Goal: Task Accomplishment & Management: Manage account settings

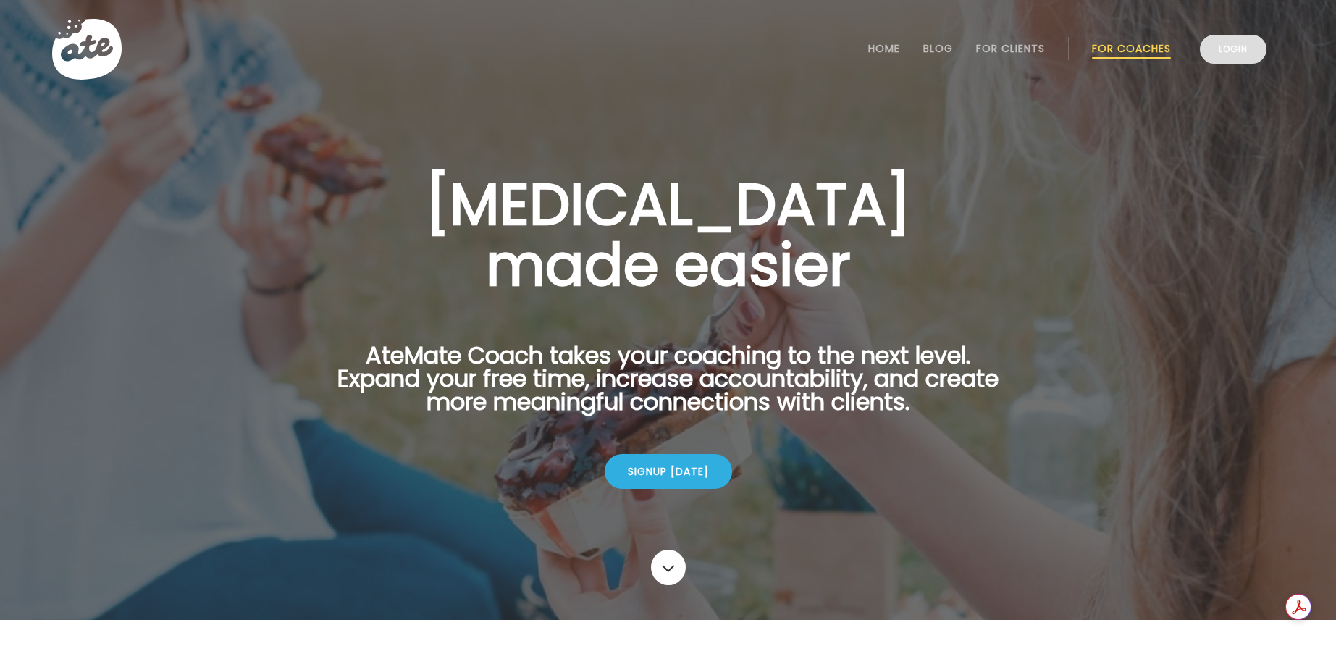
click at [1247, 49] on link "Login" at bounding box center [1233, 49] width 67 height 29
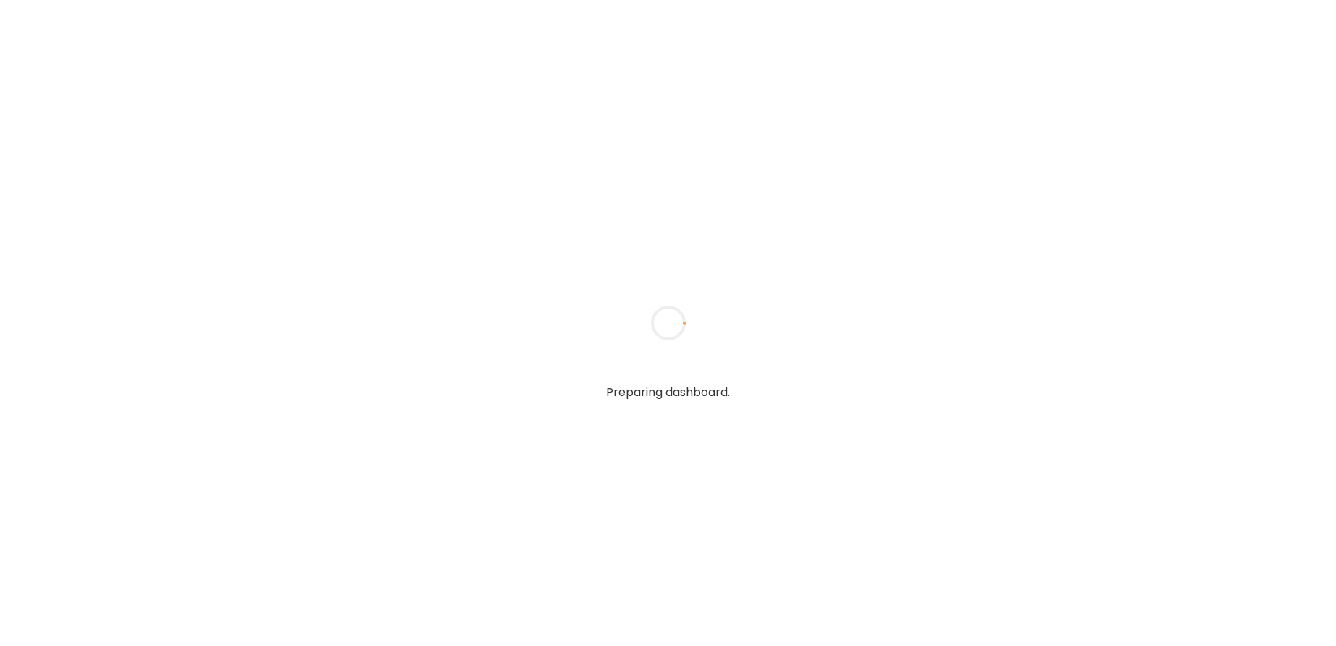
type input "**********"
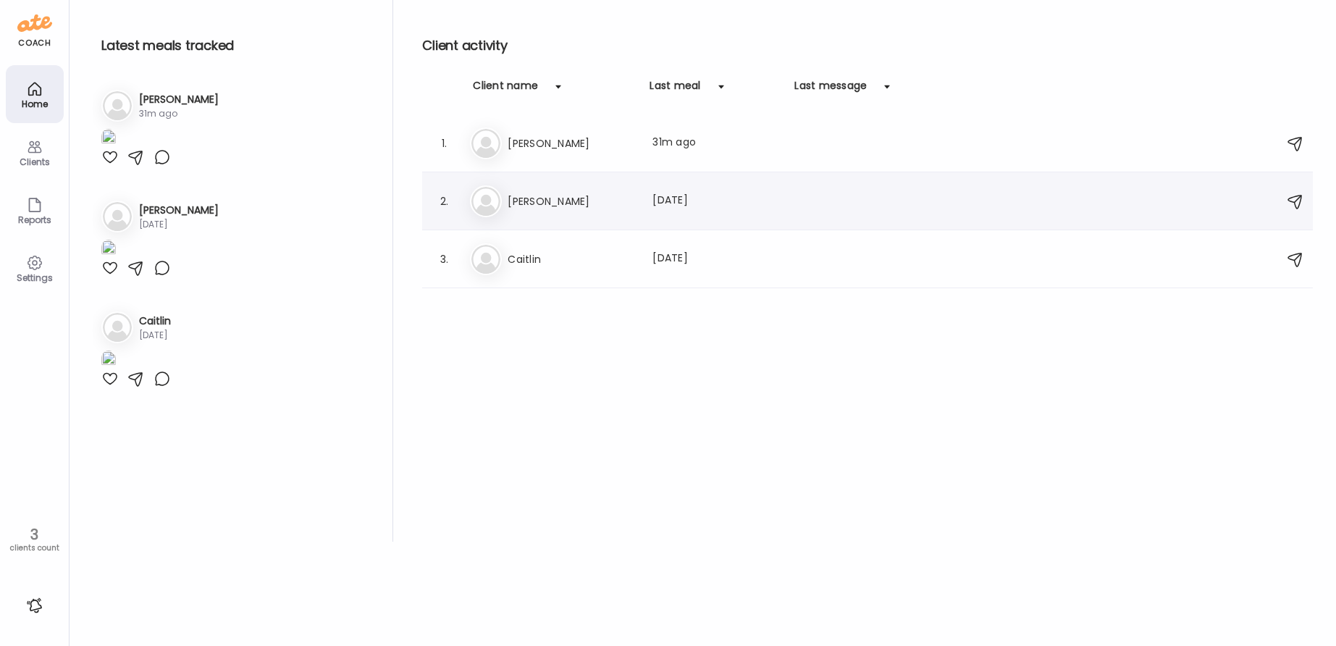
type input "**********"
click at [610, 204] on h3 "Lou" at bounding box center [571, 201] width 127 height 17
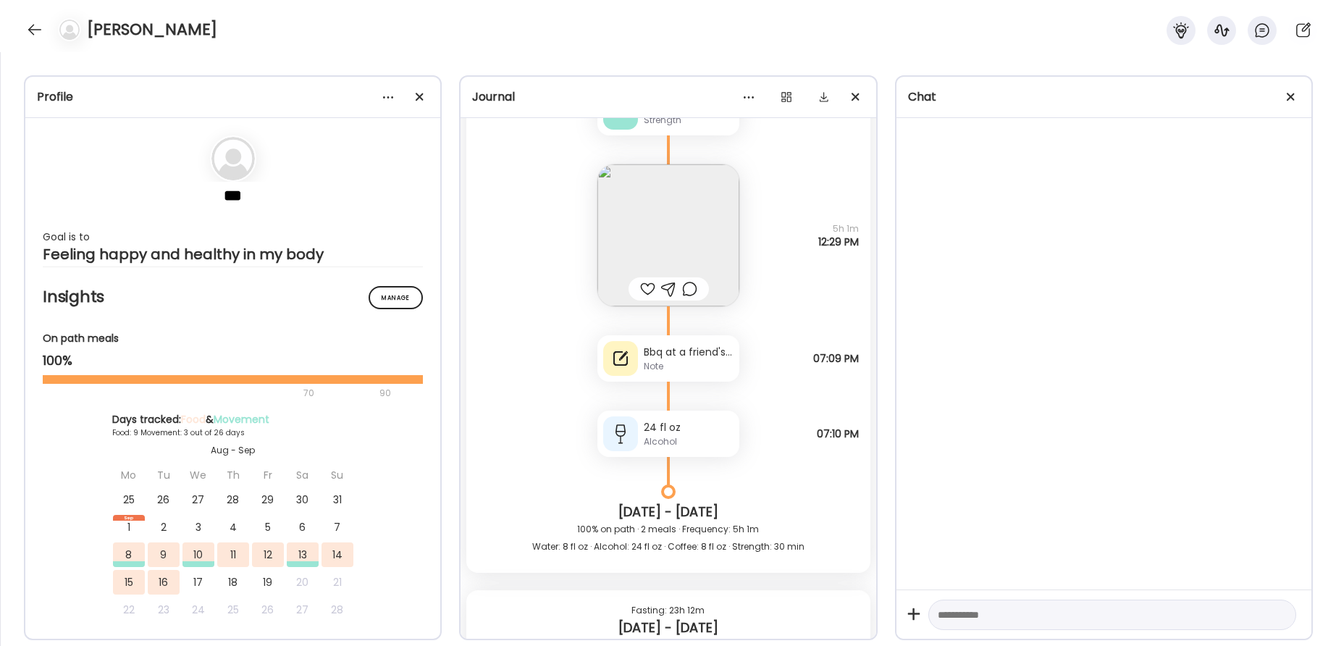
scroll to position [5941, 0]
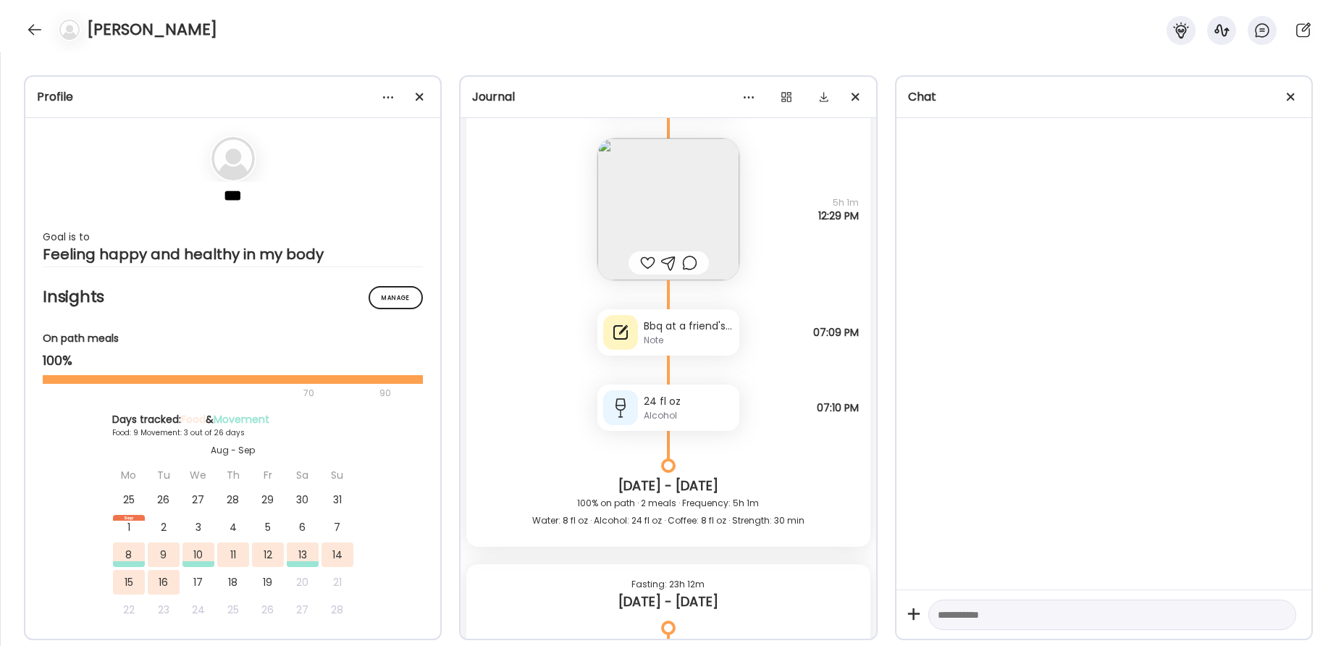
click at [647, 259] on div at bounding box center [647, 262] width 15 height 17
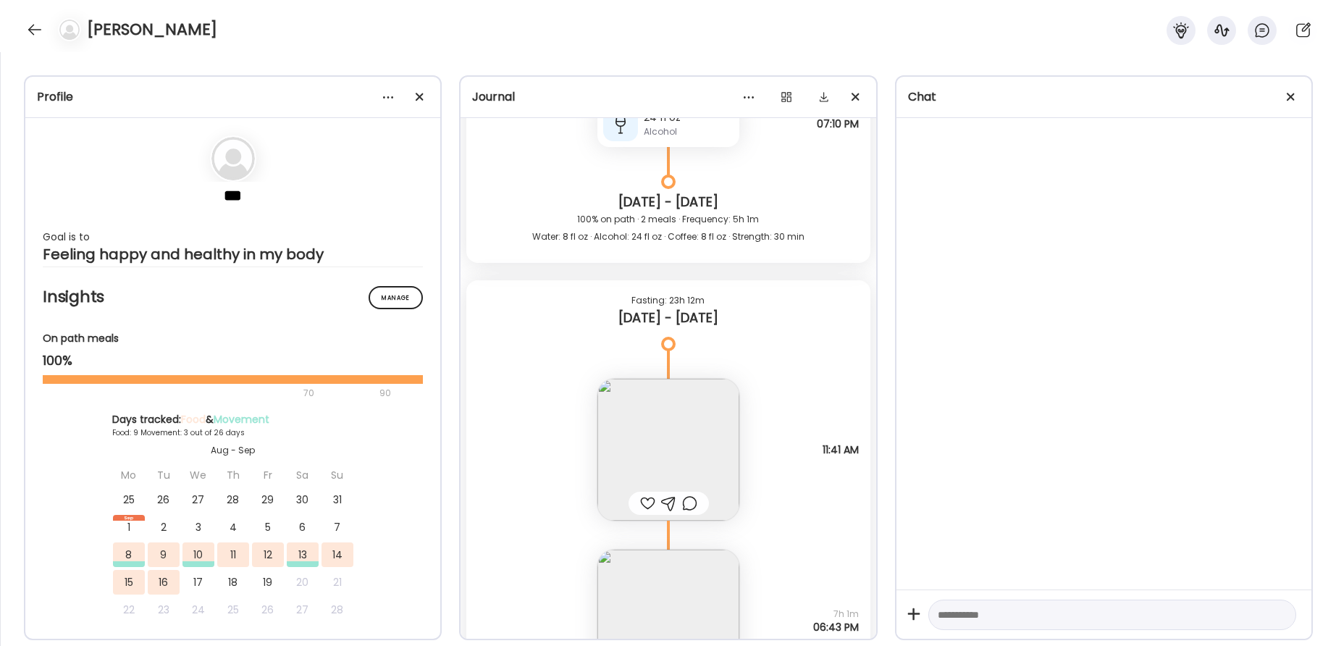
scroll to position [6269, 0]
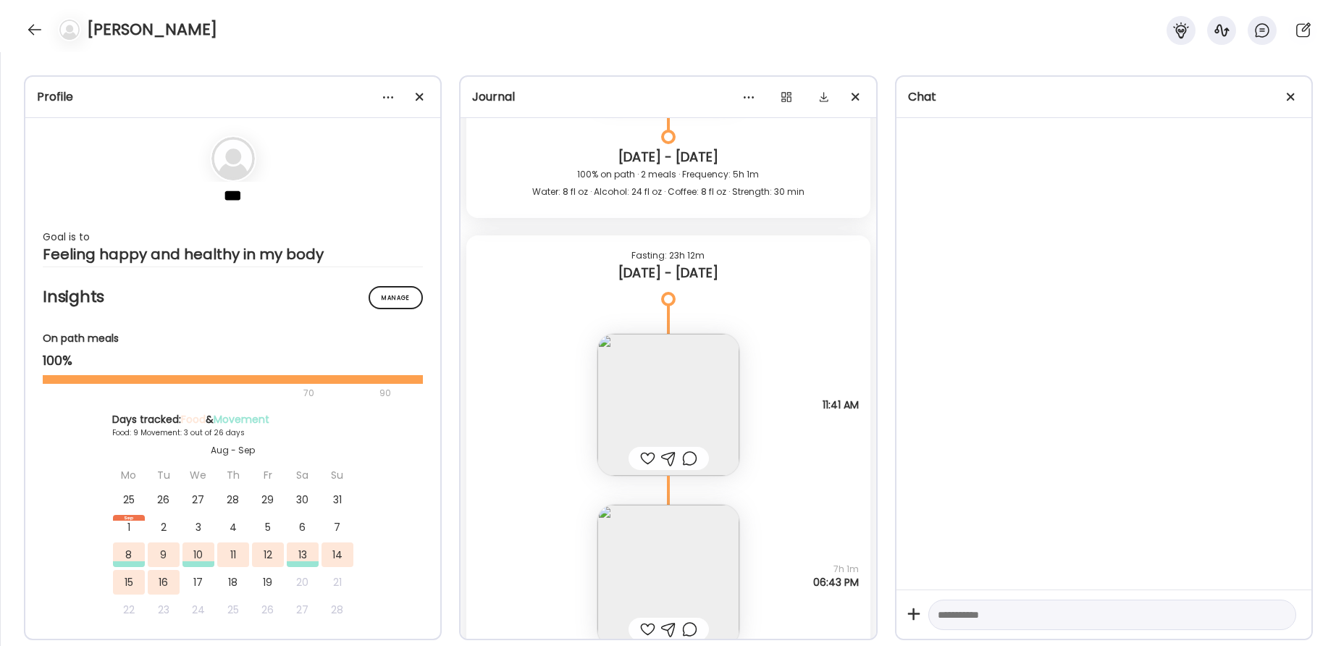
click at [649, 461] on div at bounding box center [647, 458] width 15 height 17
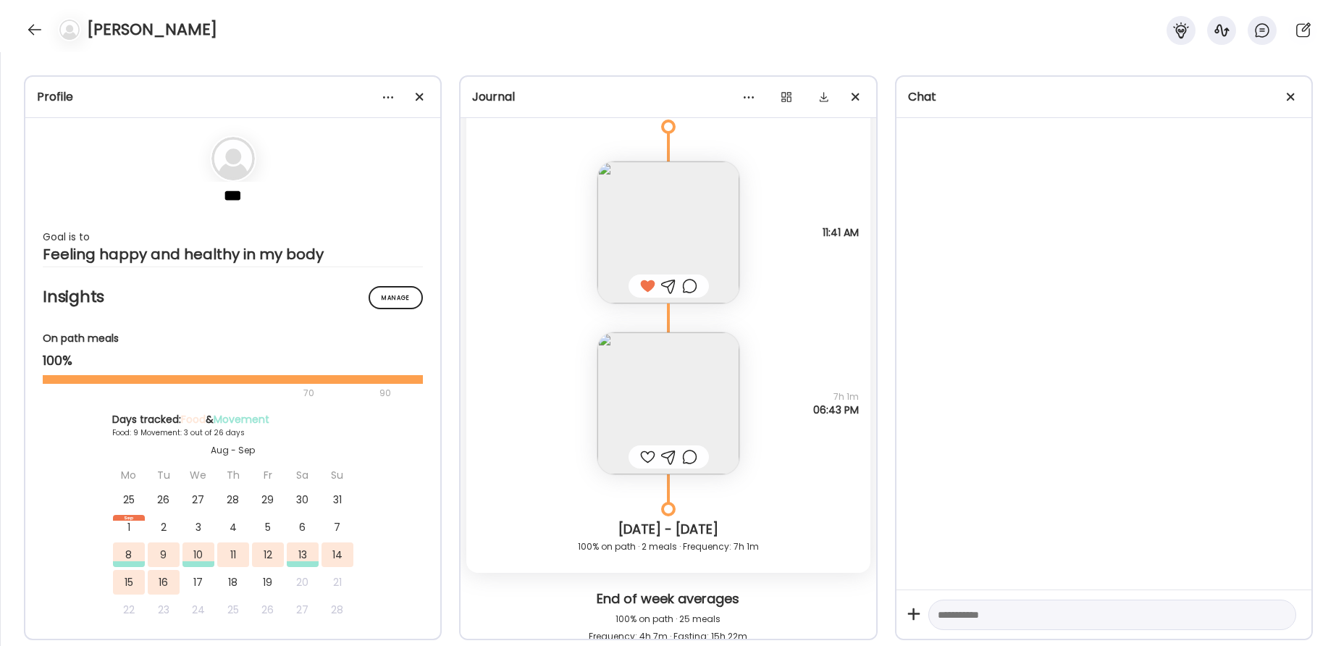
click at [647, 459] on div at bounding box center [647, 456] width 15 height 17
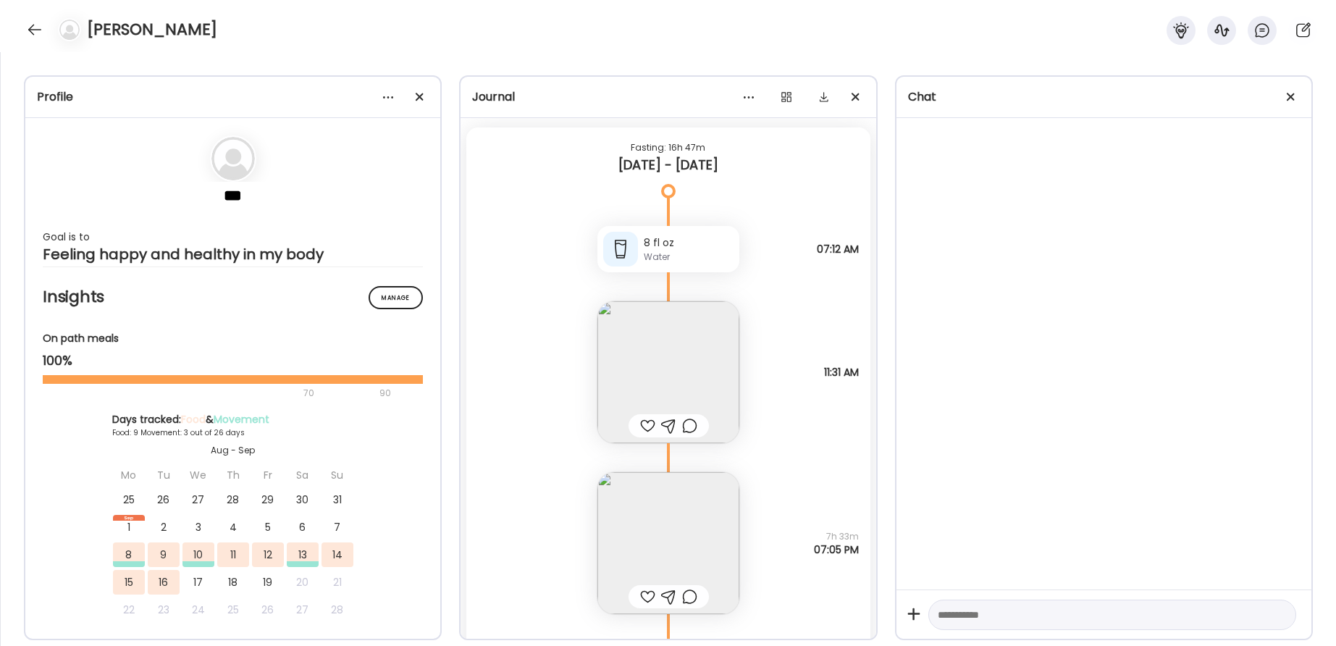
click at [647, 427] on div at bounding box center [647, 425] width 15 height 17
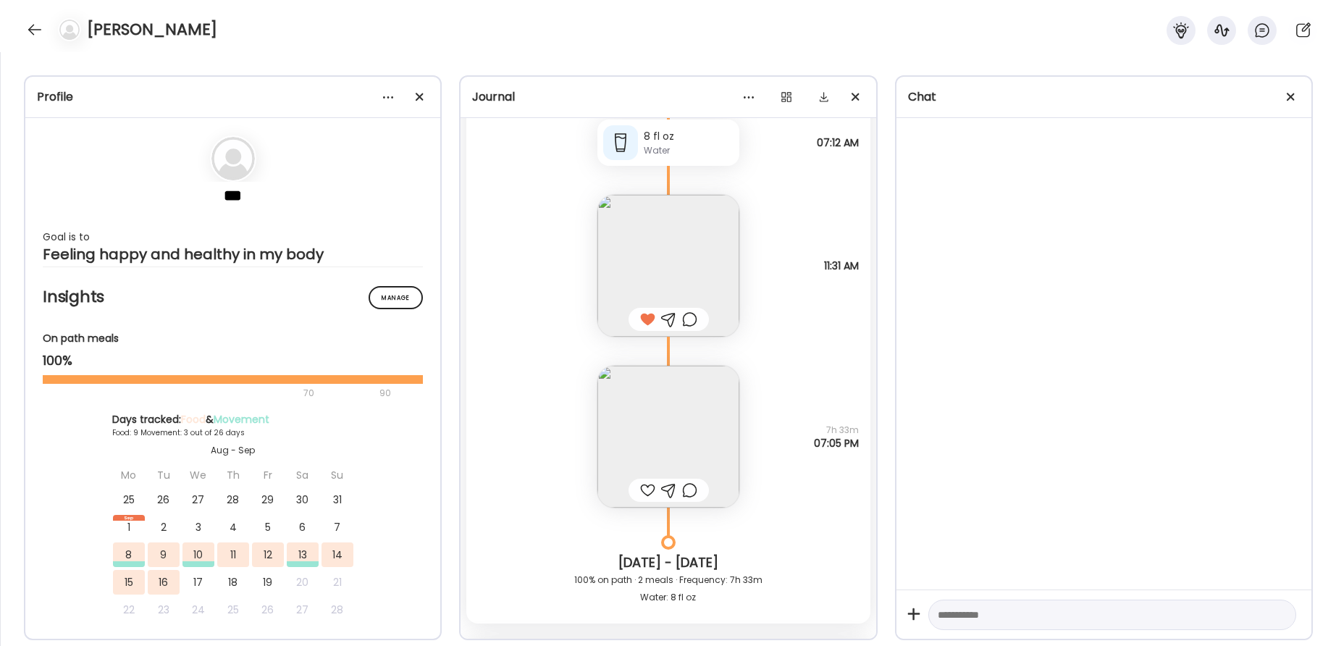
click at [648, 493] on div at bounding box center [647, 490] width 15 height 17
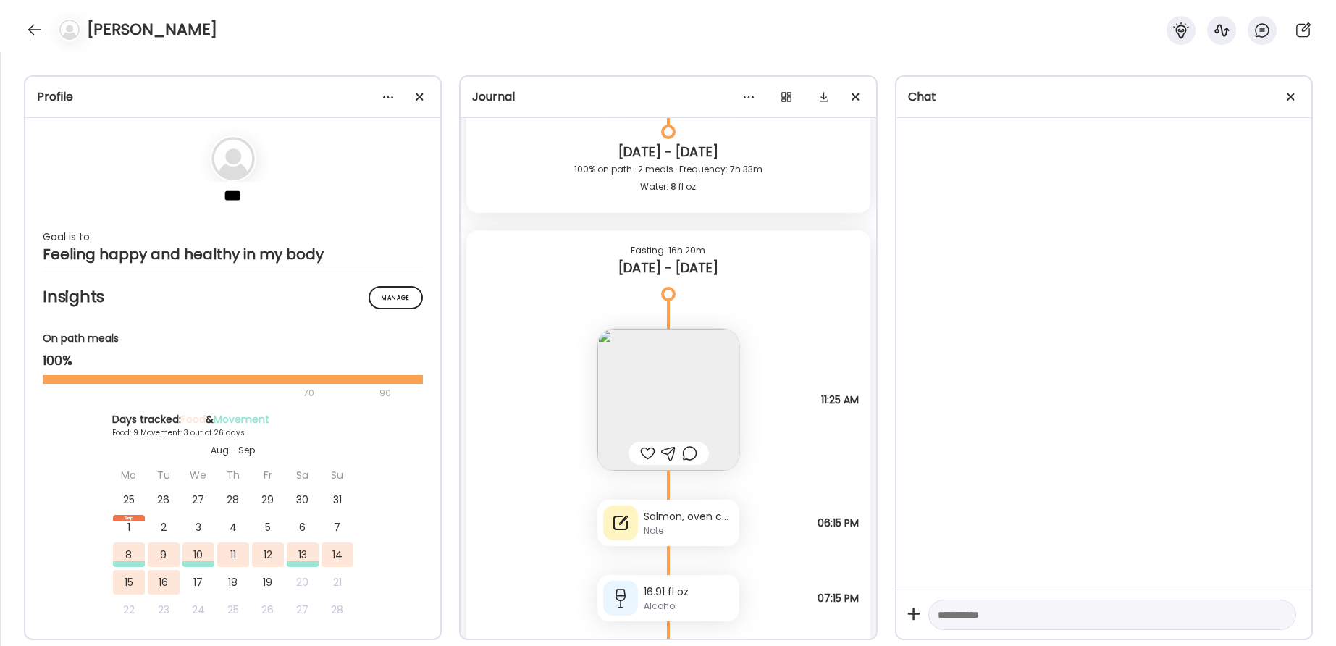
click at [647, 453] on div at bounding box center [647, 453] width 15 height 17
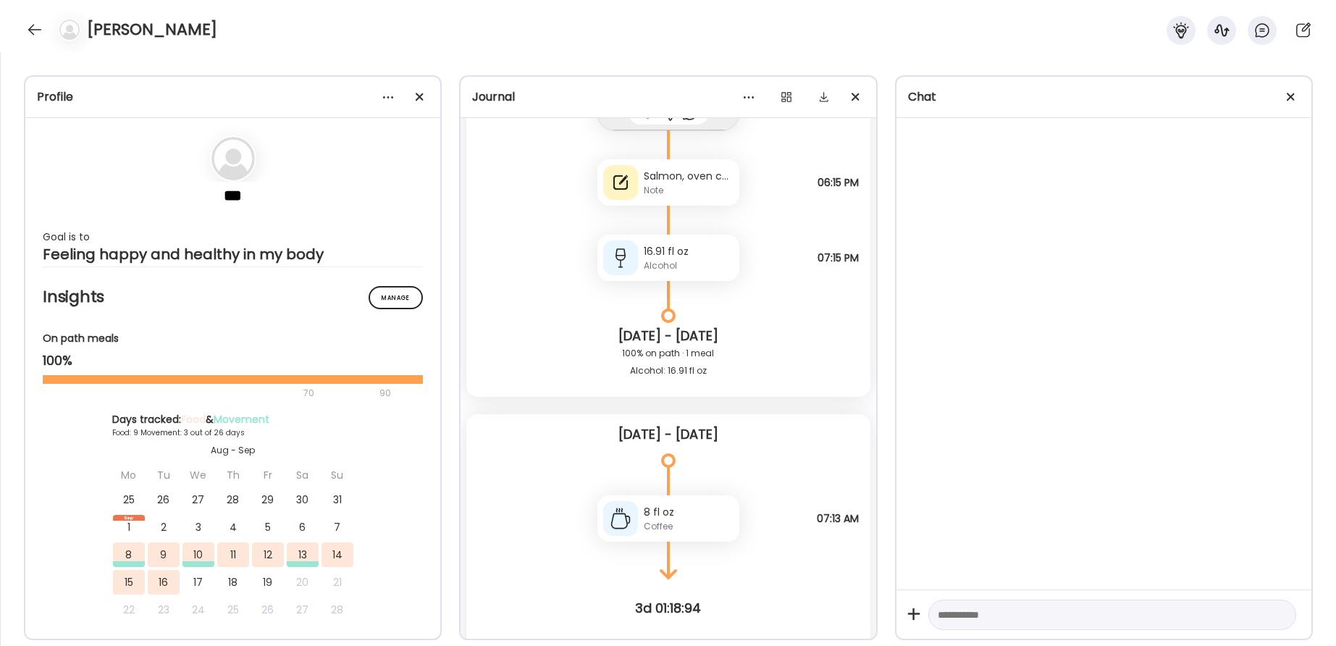
scroll to position [7899, 0]
